Goal: Information Seeking & Learning: Learn about a topic

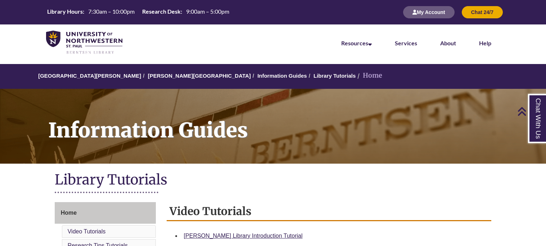
scroll to position [156, 0]
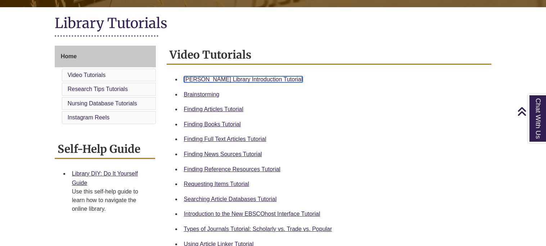
click at [200, 77] on link "Berntsen Library Introduction Tutorial" at bounding box center [243, 79] width 119 height 6
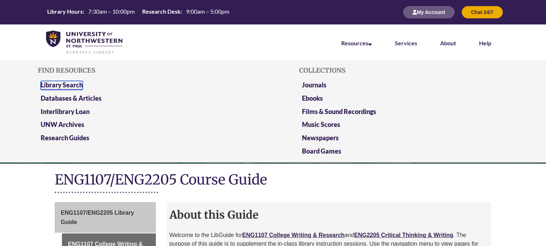
click at [53, 82] on link "Library Search" at bounding box center [62, 85] width 42 height 9
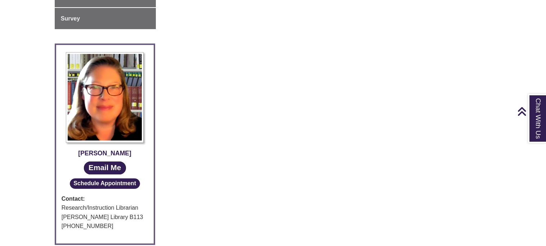
scroll to position [336, 0]
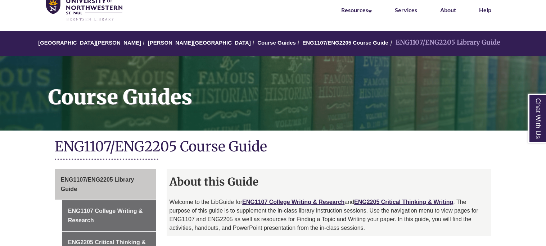
scroll to position [33, 0]
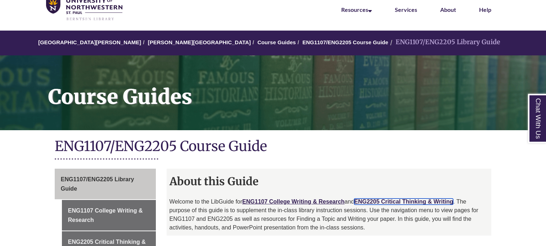
click at [383, 200] on link "ENG2205 Critical Thinking & Writing" at bounding box center [403, 202] width 99 height 6
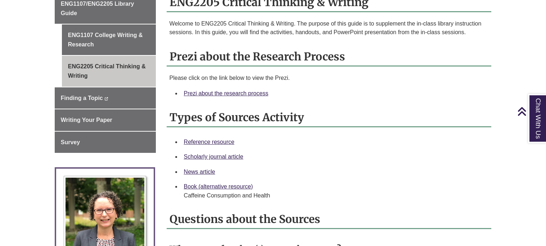
scroll to position [210, 0]
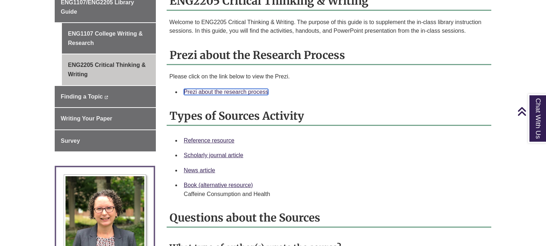
click at [245, 90] on link "Prezi about the research process" at bounding box center [226, 92] width 85 height 6
click at [226, 90] on link "Prezi about the research process" at bounding box center [226, 92] width 85 height 6
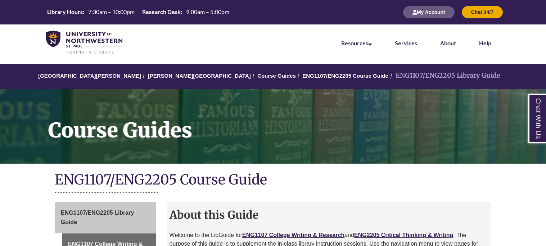
scroll to position [33, 0]
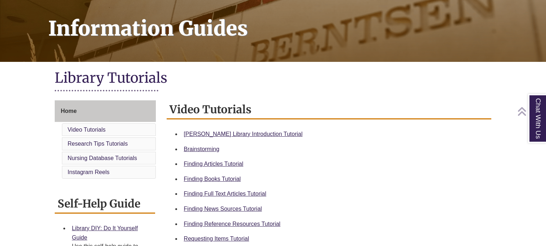
scroll to position [104, 0]
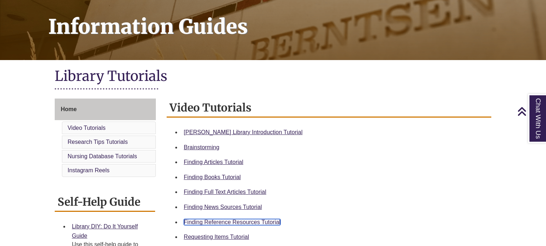
click at [245, 222] on link "Finding Reference Resources Tutorial" at bounding box center [232, 222] width 97 height 6
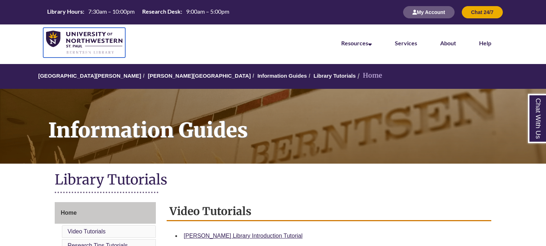
click at [61, 33] on img at bounding box center [84, 43] width 76 height 24
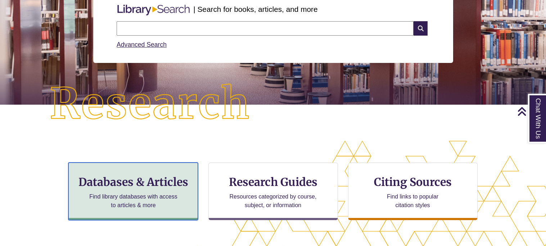
click at [118, 185] on h3 "Databases & Articles" at bounding box center [132, 182] width 117 height 14
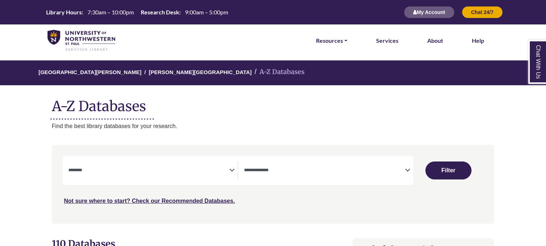
select select "Database Subject Filter"
click at [257, 166] on span "Search filters" at bounding box center [324, 169] width 161 height 6
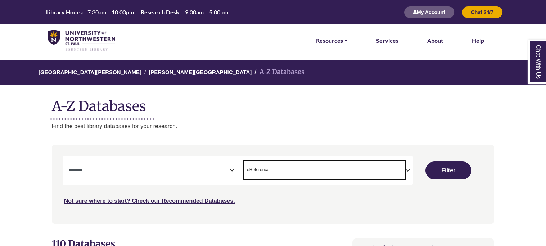
select select "*****"
click at [180, 175] on span "Search filters" at bounding box center [148, 170] width 161 height 18
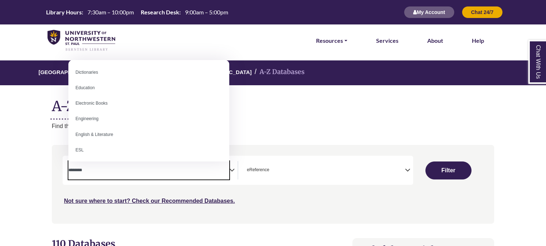
scroll to position [189, 0]
select select "*****"
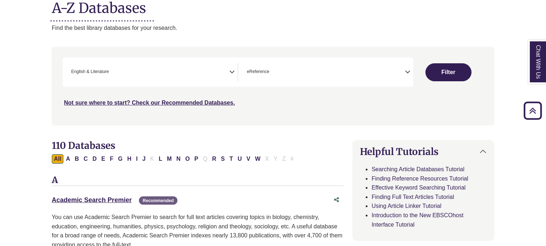
scroll to position [99, 0]
click at [212, 69] on span "× English & Literature" at bounding box center [148, 72] width 161 height 18
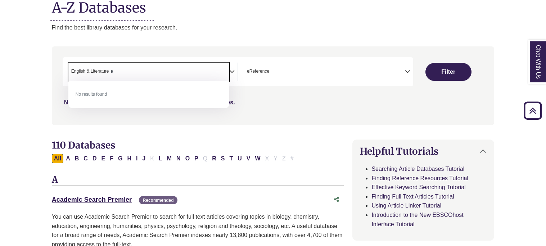
scroll to position [0, 0]
type textarea "*"
type textarea "**********"
select select "Database Subject Filter"
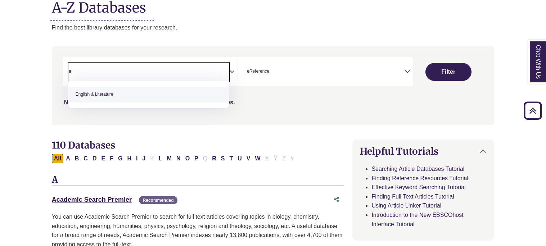
type textarea "*"
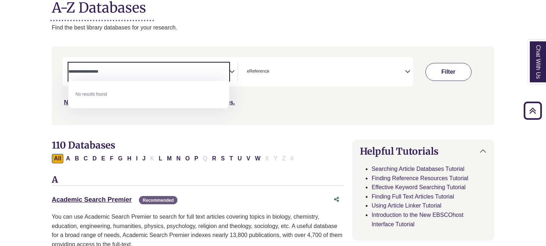
type textarea "**********"
click at [436, 77] on button "Filter" at bounding box center [448, 72] width 46 height 18
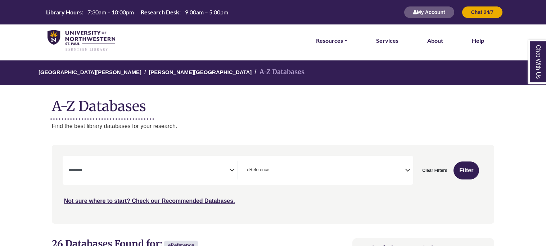
click at [213, 171] on textarea "Search" at bounding box center [148, 171] width 161 height 6
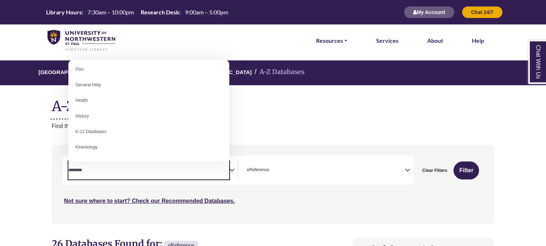
scroll to position [301, 0]
select select "*****"
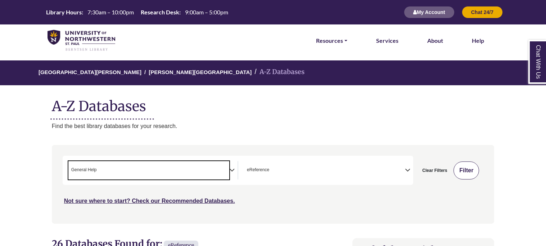
click at [474, 173] on button "Filter" at bounding box center [466, 170] width 26 height 18
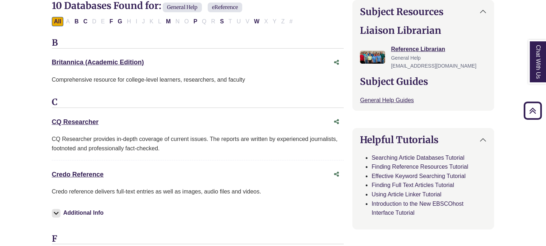
scroll to position [241, 0]
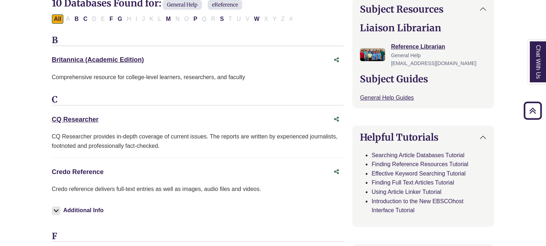
click at [93, 169] on link "Credo Reference This link opens in a new window" at bounding box center [78, 171] width 52 height 7
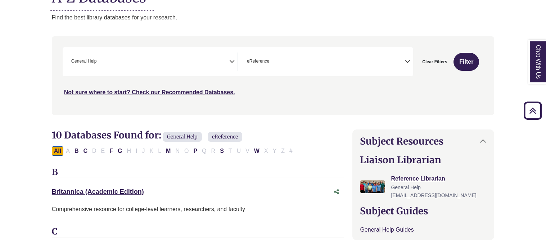
scroll to position [101, 0]
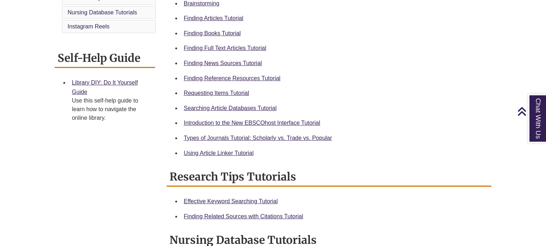
scroll to position [246, 0]
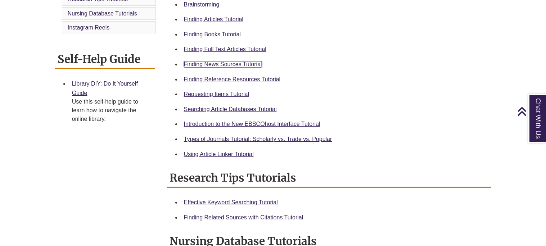
click at [218, 61] on link "Finding News Sources Tutorial" at bounding box center [223, 64] width 78 height 6
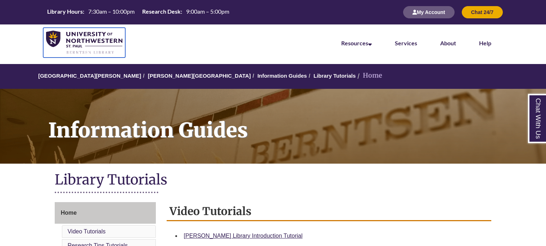
click at [107, 28] on link at bounding box center [84, 43] width 82 height 30
